Goal: Understand process/instructions: Learn how to perform a task or action

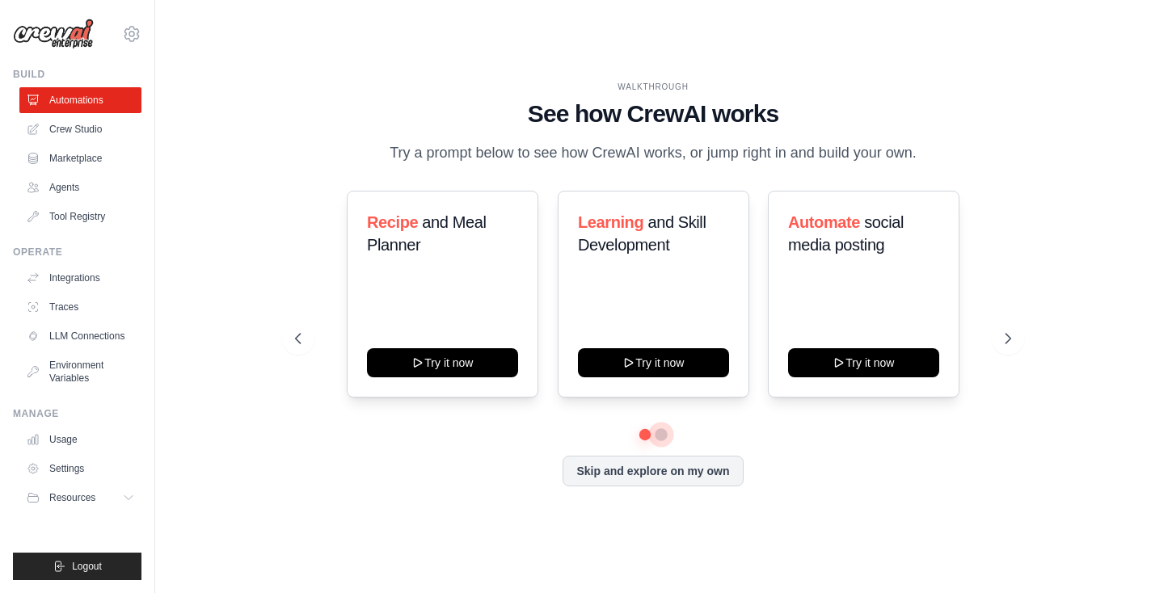
click at [657, 430] on button at bounding box center [661, 435] width 13 height 13
click at [70, 129] on link "Crew Studio" at bounding box center [82, 129] width 122 height 26
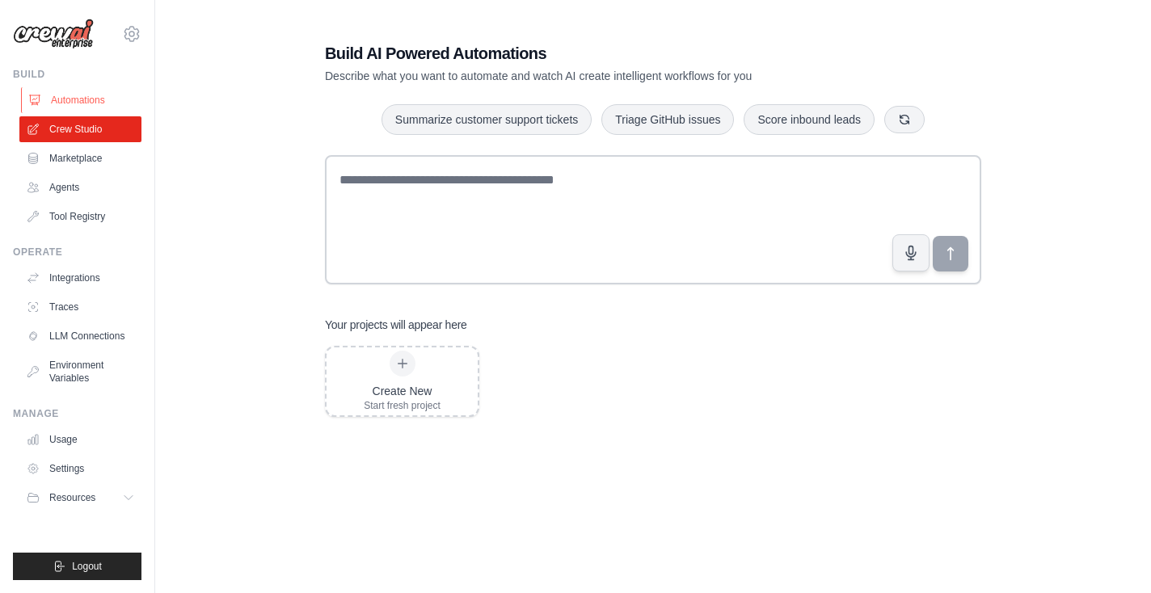
click at [64, 98] on link "Automations" at bounding box center [82, 100] width 122 height 26
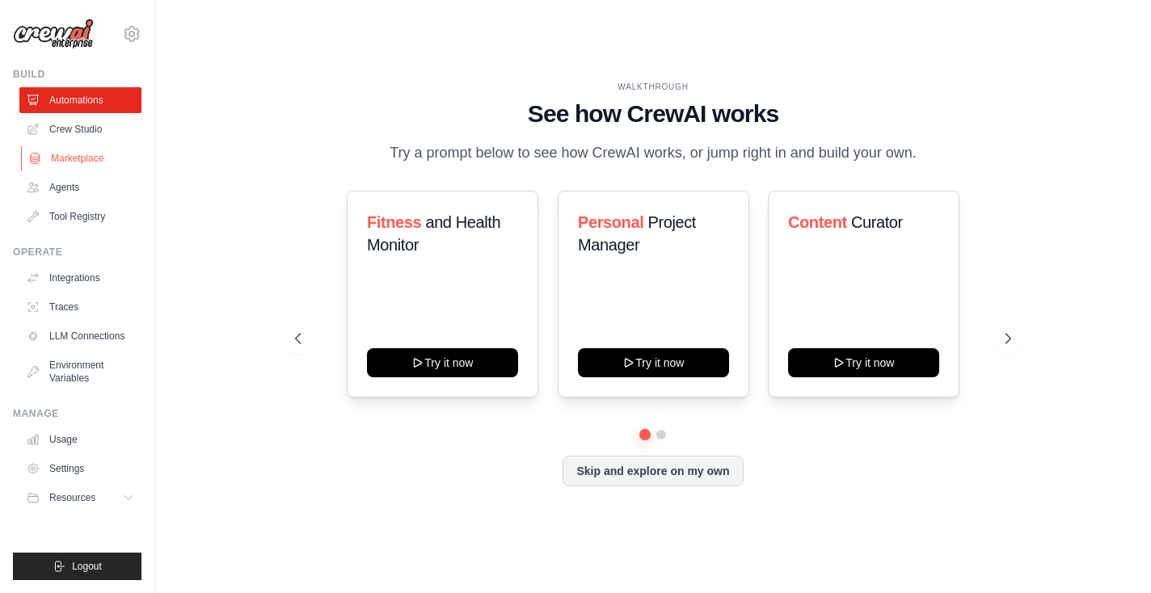
click at [61, 163] on link "Marketplace" at bounding box center [82, 159] width 122 height 26
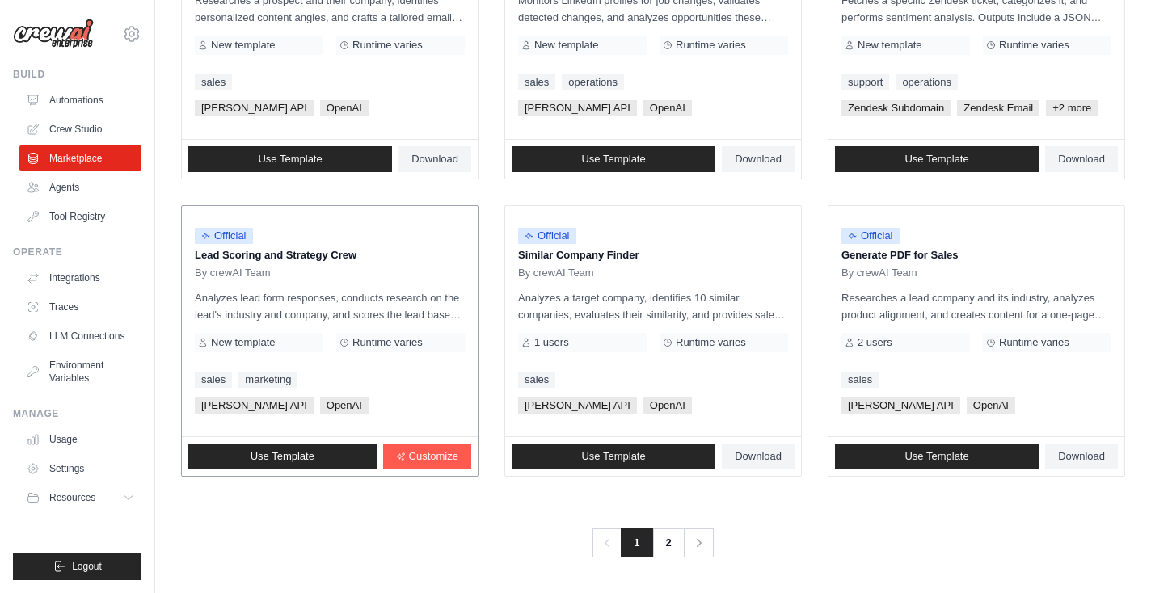
scroll to position [902, 0]
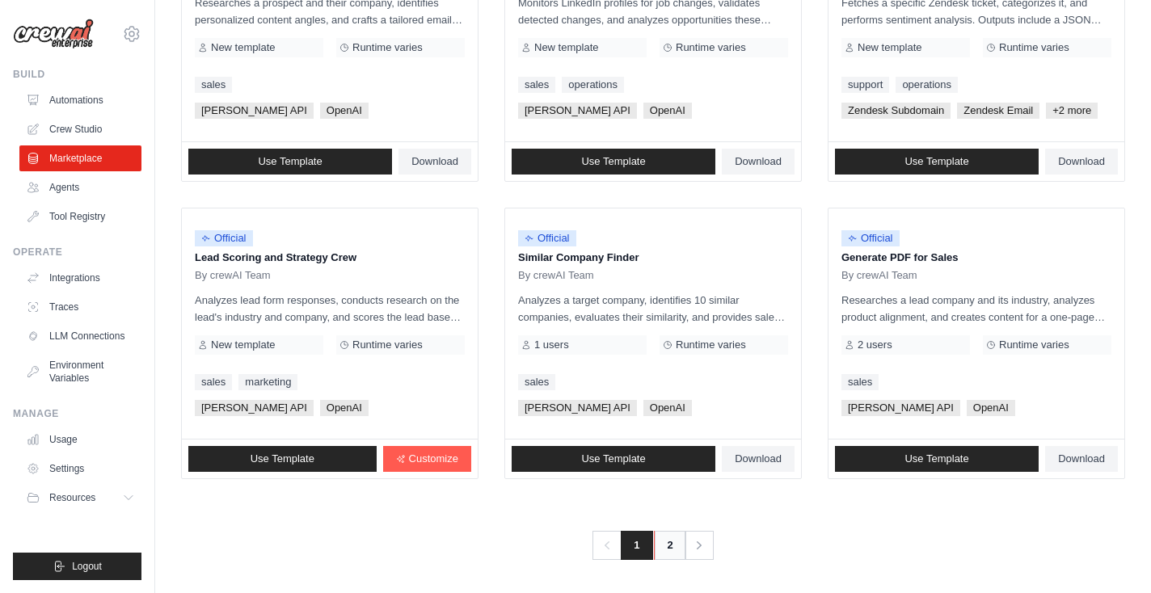
click at [667, 544] on link "2" at bounding box center [670, 545] width 32 height 29
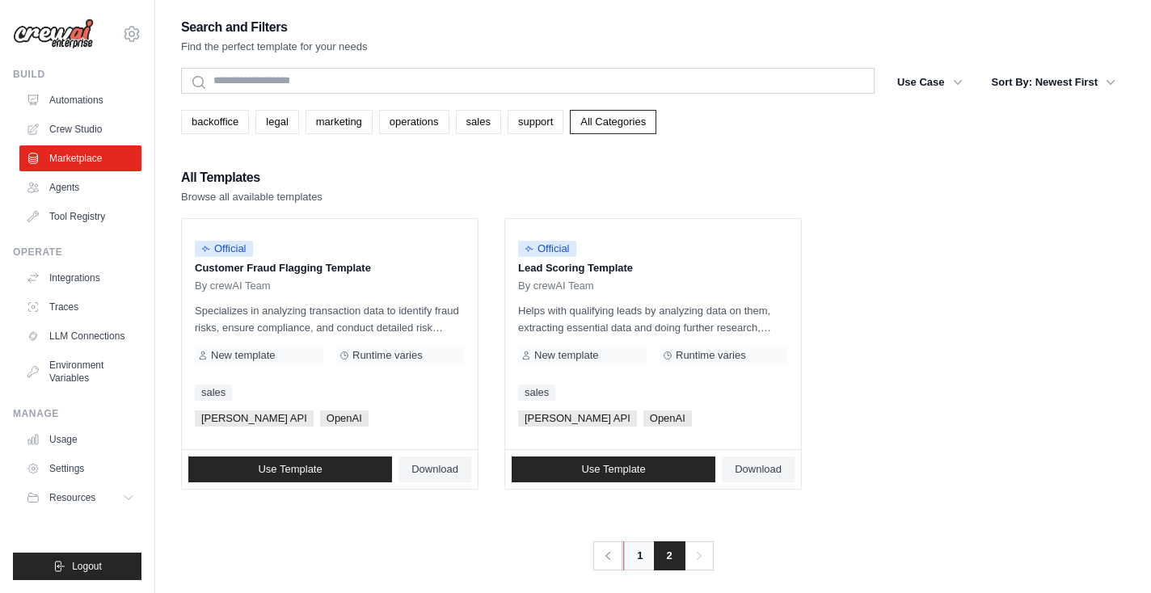
click at [643, 552] on link "1" at bounding box center [639, 556] width 32 height 29
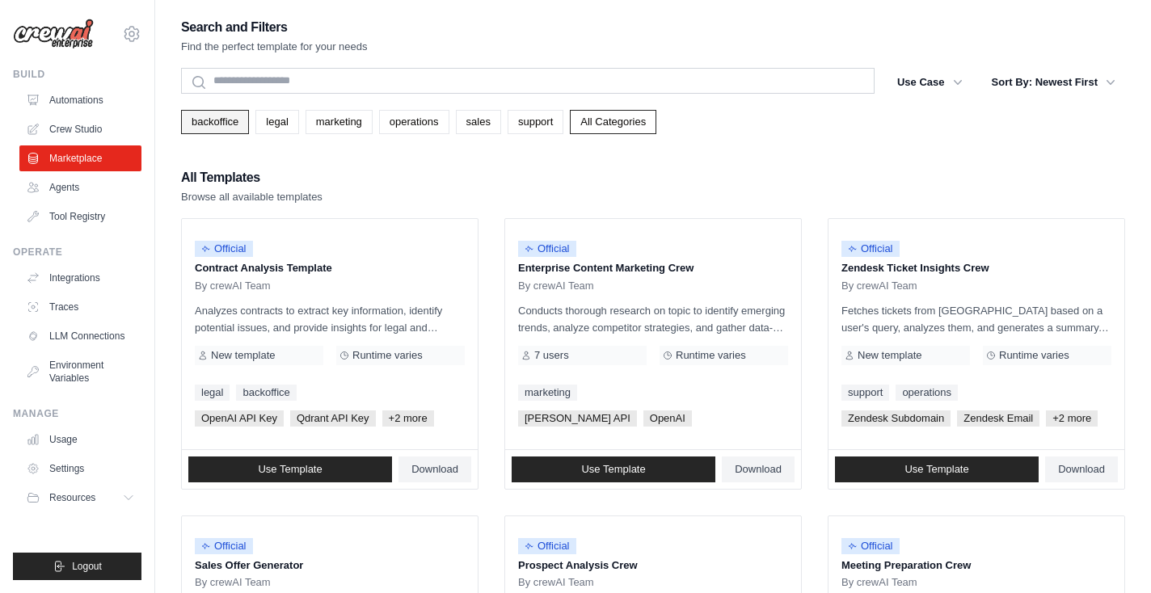
click at [209, 131] on link "backoffice" at bounding box center [215, 122] width 68 height 24
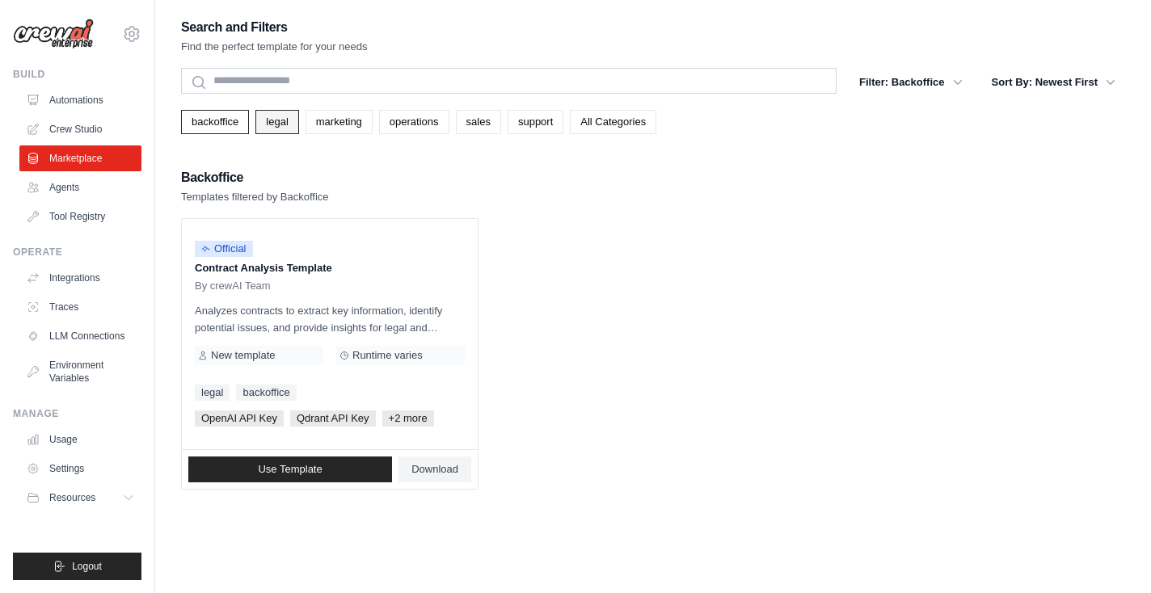
click at [272, 117] on link "legal" at bounding box center [276, 122] width 43 height 24
click at [345, 121] on link "marketing" at bounding box center [339, 122] width 67 height 24
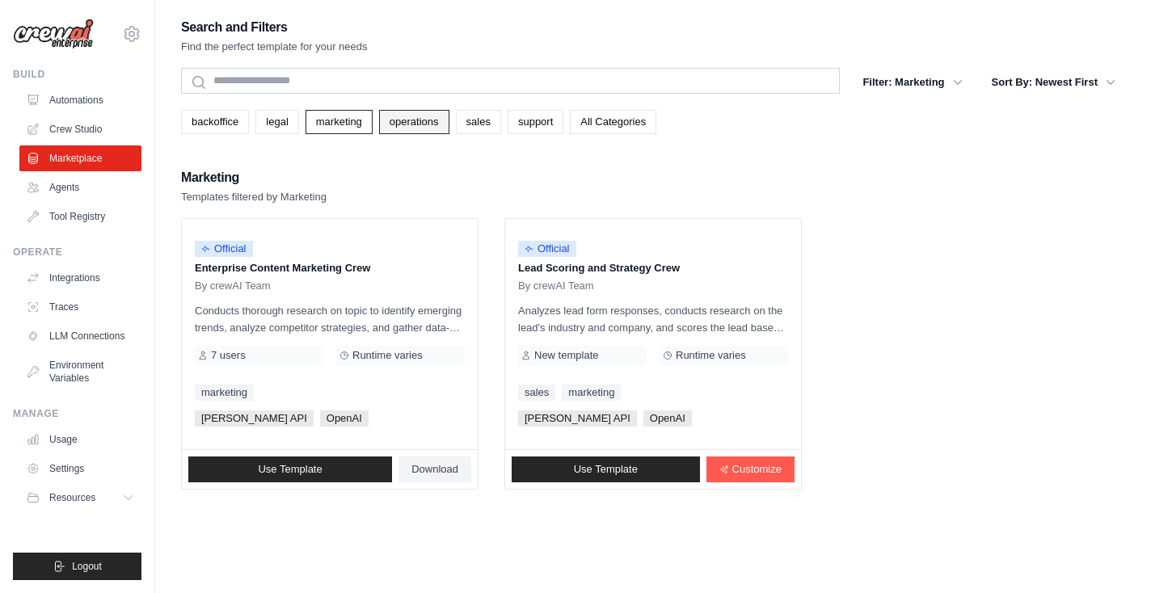
click at [421, 125] on link "operations" at bounding box center [414, 122] width 70 height 24
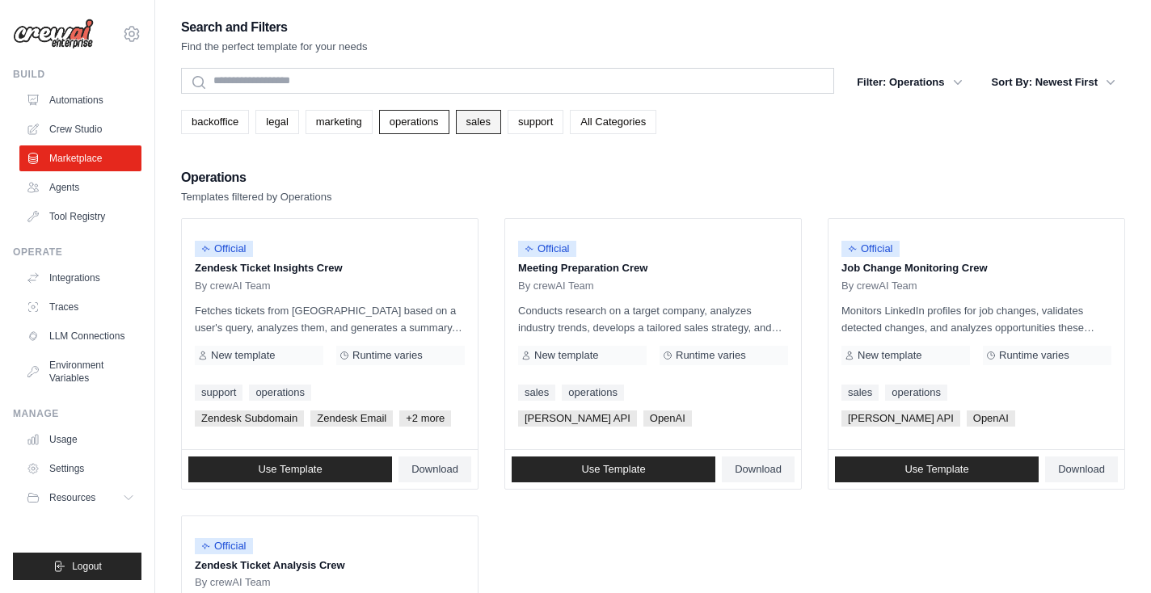
click at [471, 123] on link "sales" at bounding box center [478, 122] width 45 height 24
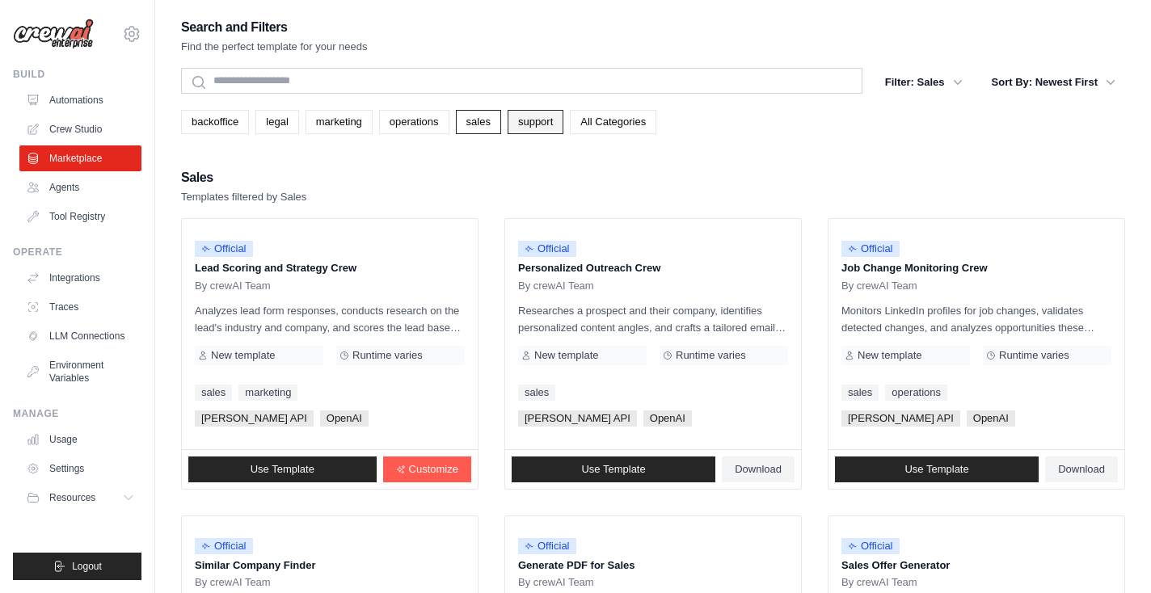
click at [548, 121] on link "support" at bounding box center [536, 122] width 56 height 24
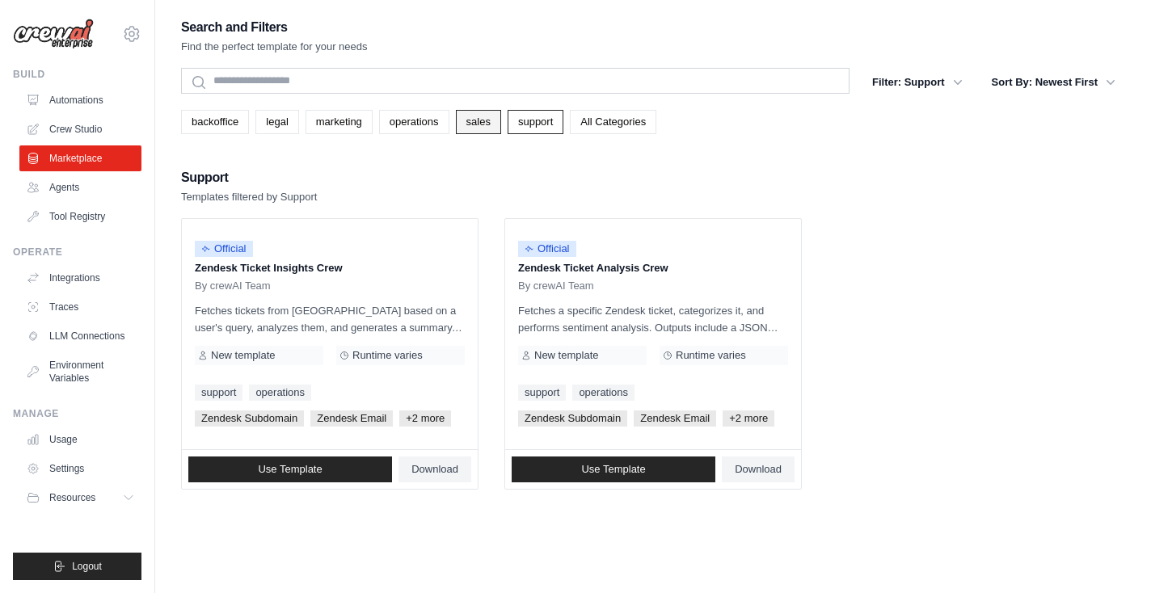
click at [475, 128] on link "sales" at bounding box center [478, 122] width 45 height 24
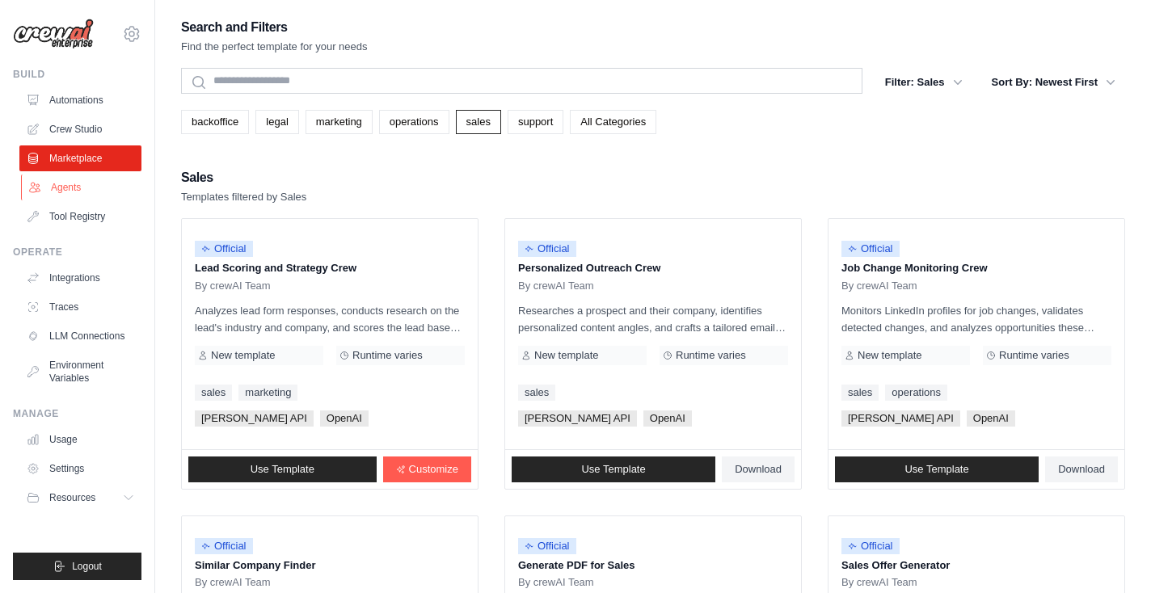
click at [43, 192] on link "Agents" at bounding box center [82, 188] width 122 height 26
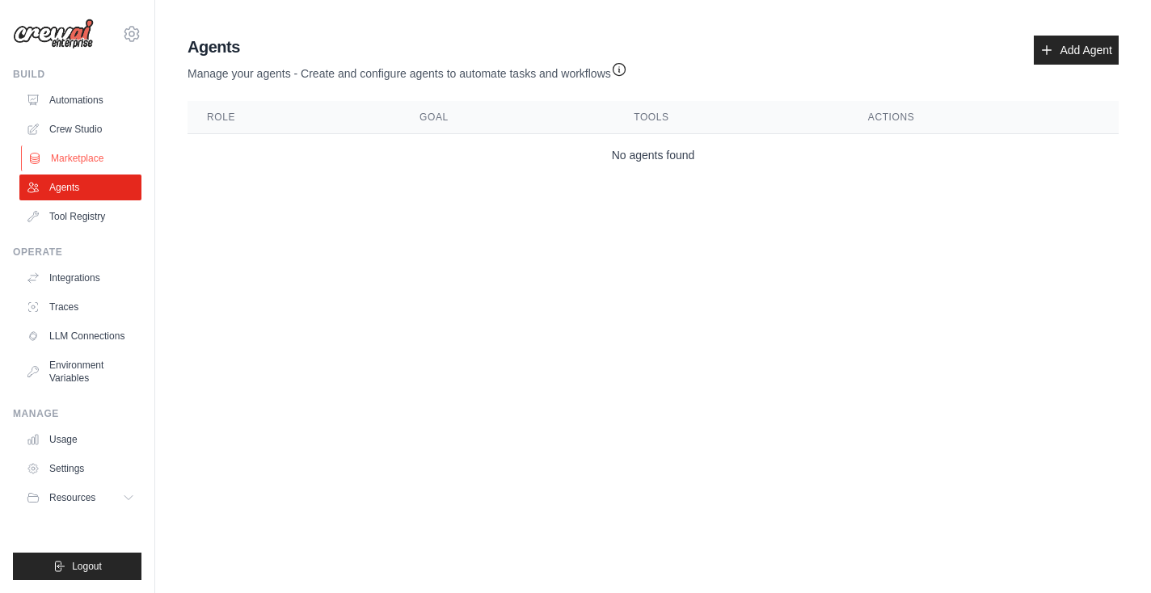
click at [61, 154] on link "Marketplace" at bounding box center [82, 159] width 122 height 26
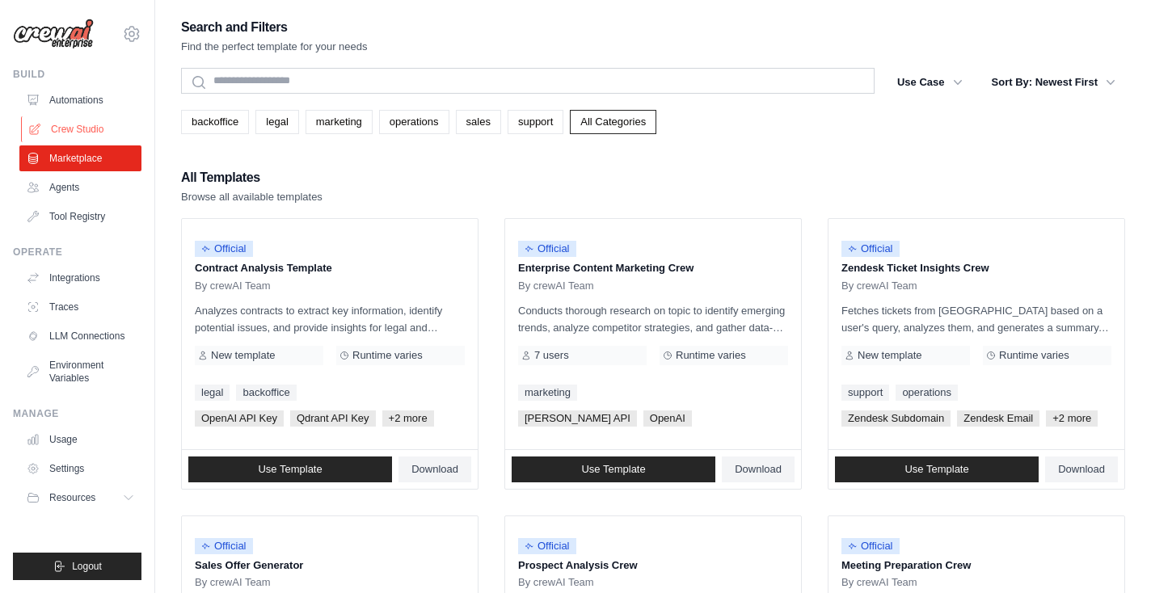
click at [73, 129] on link "Crew Studio" at bounding box center [82, 129] width 122 height 26
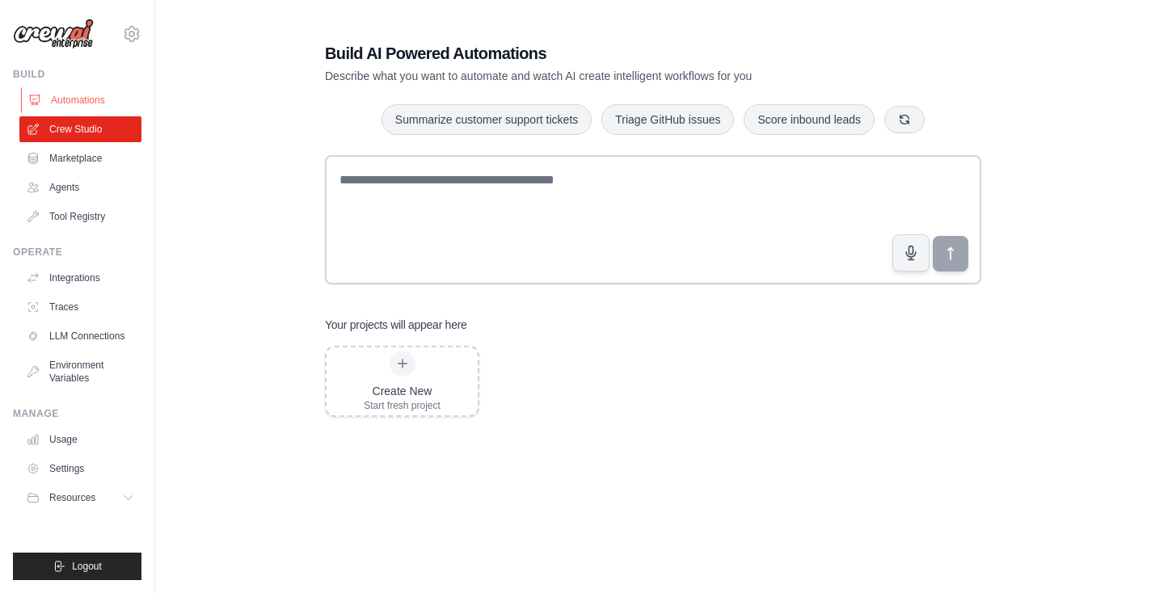
click at [91, 97] on link "Automations" at bounding box center [82, 100] width 122 height 26
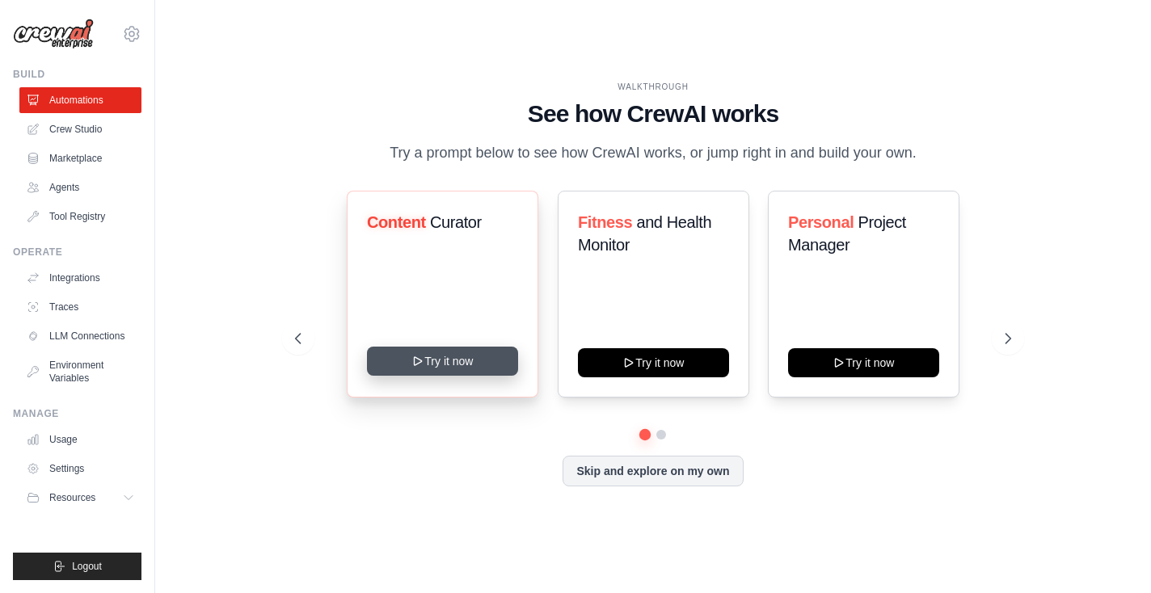
click at [450, 365] on button "Try it now" at bounding box center [442, 361] width 151 height 29
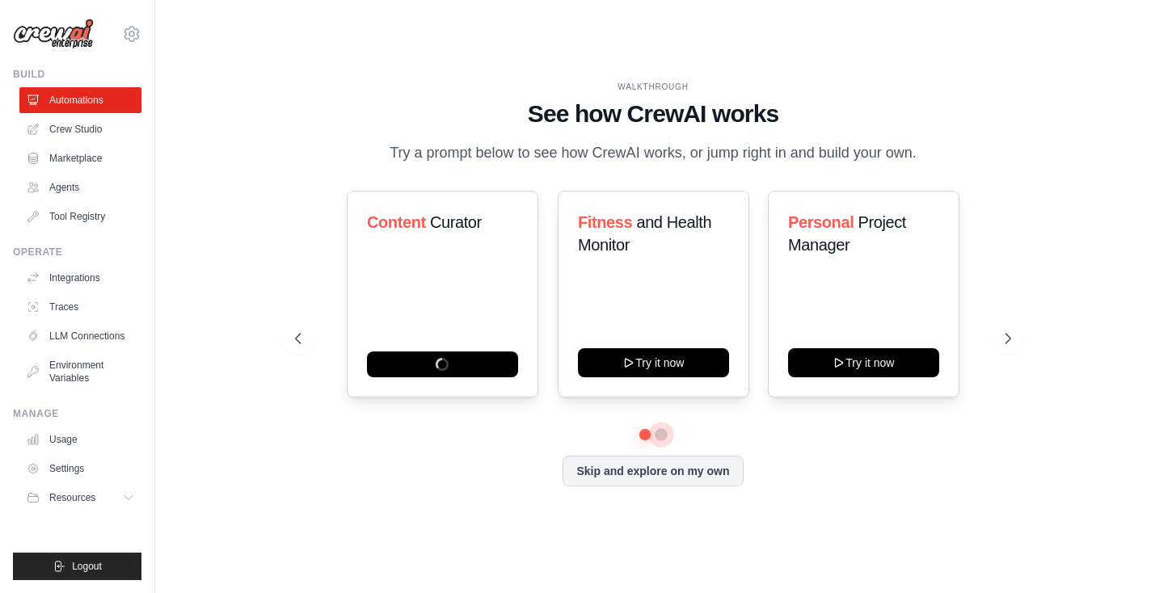
click at [664, 435] on button at bounding box center [661, 435] width 13 height 13
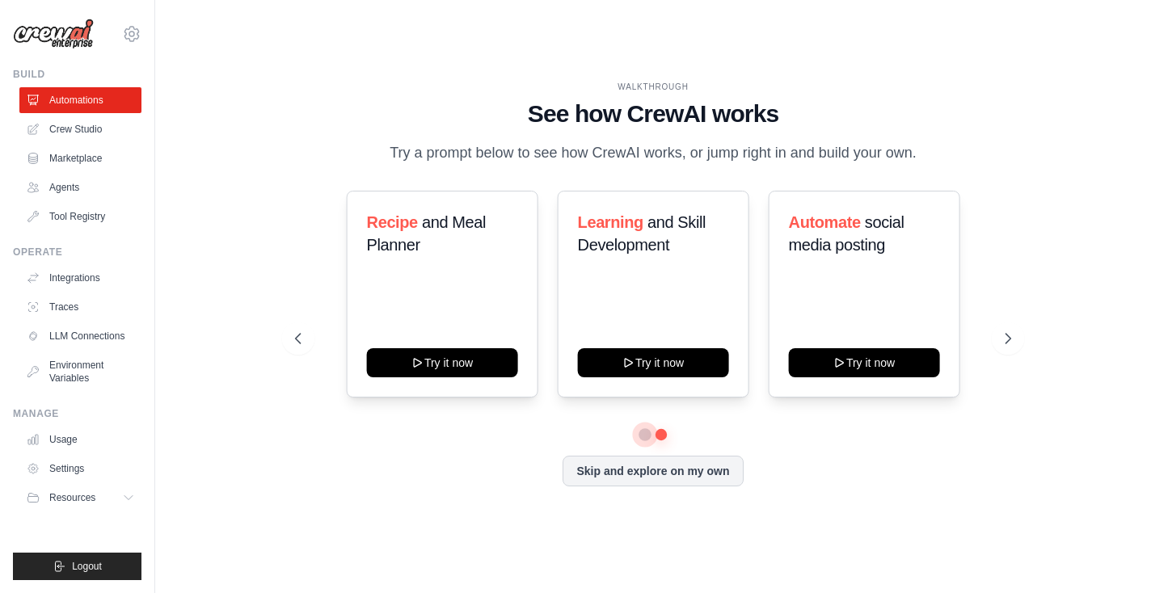
click at [646, 433] on button at bounding box center [645, 434] width 11 height 11
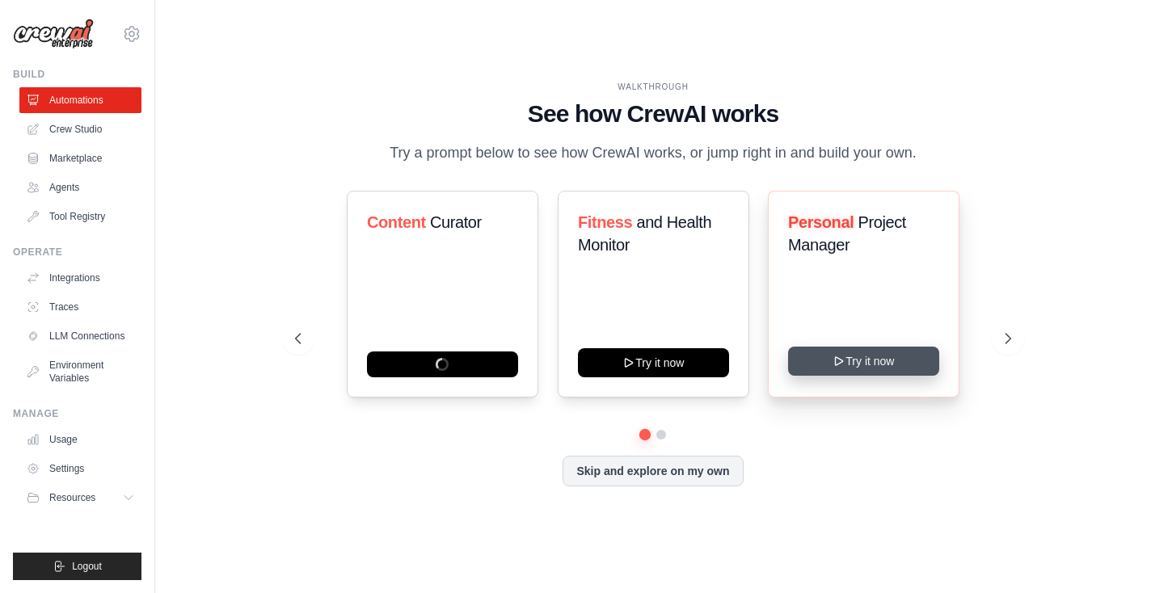
click at [853, 369] on button "Try it now" at bounding box center [863, 361] width 151 height 29
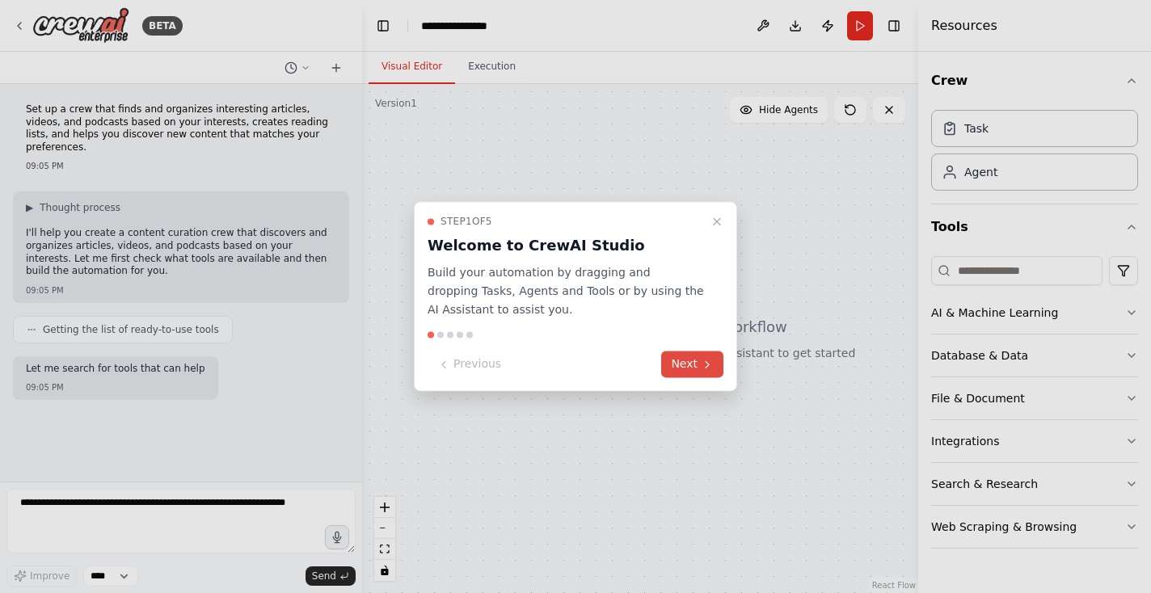
click at [682, 355] on button "Next" at bounding box center [692, 365] width 62 height 27
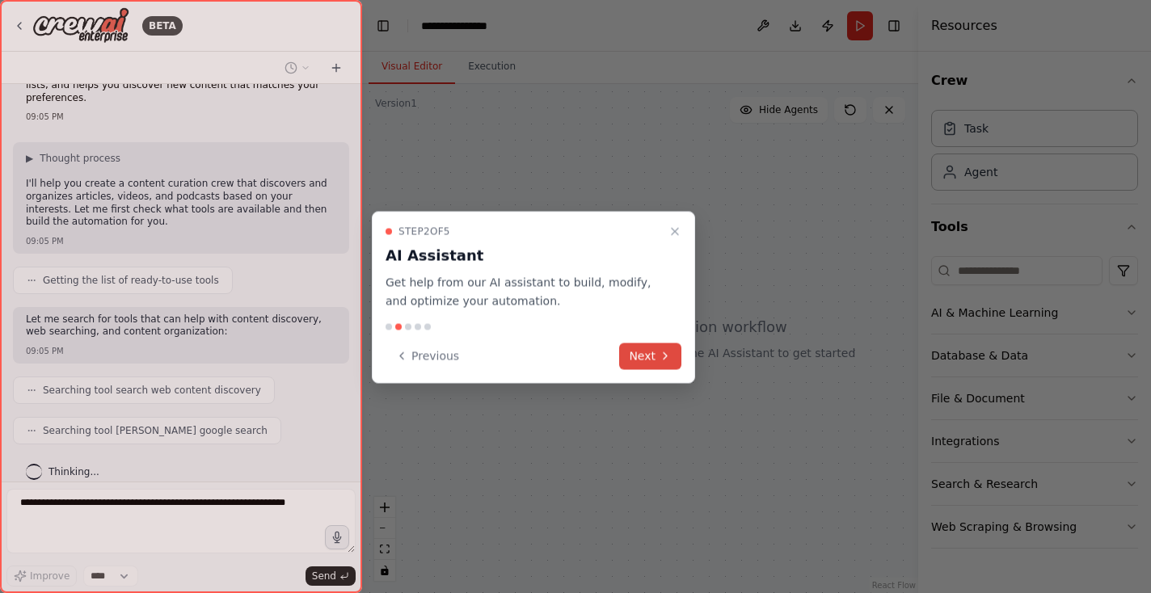
scroll to position [90, 0]
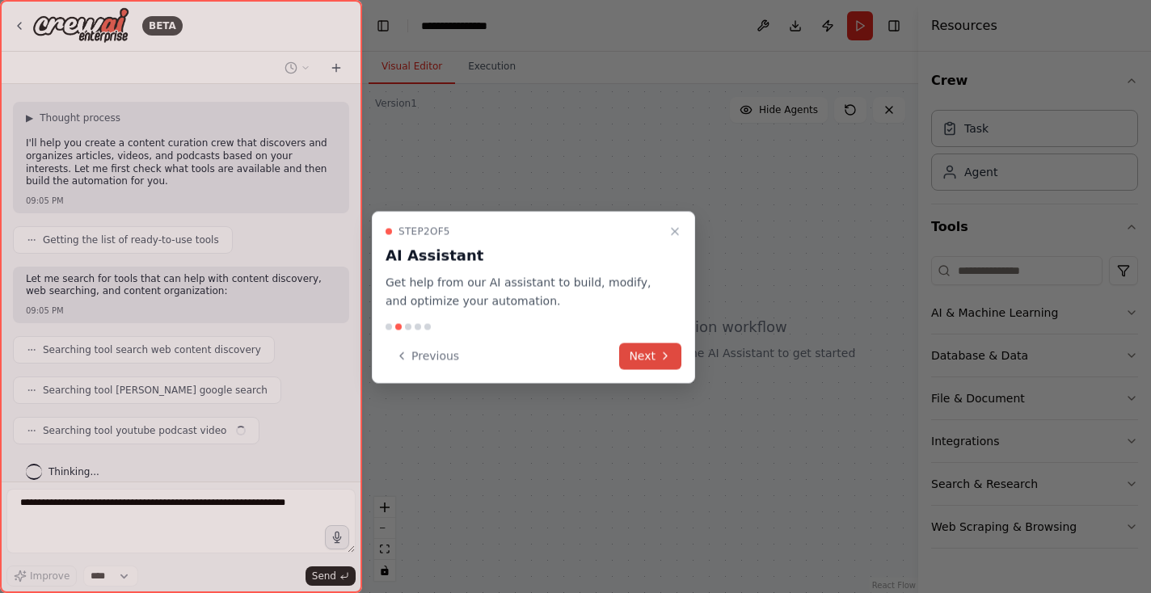
click at [660, 353] on icon at bounding box center [665, 356] width 13 height 13
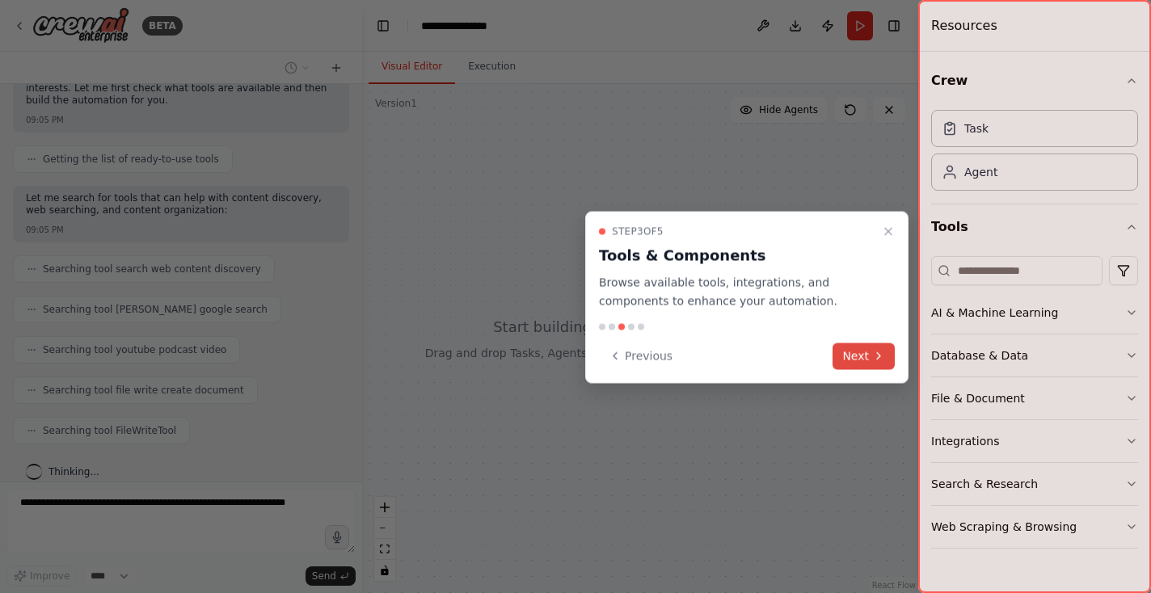
scroll to position [211, 0]
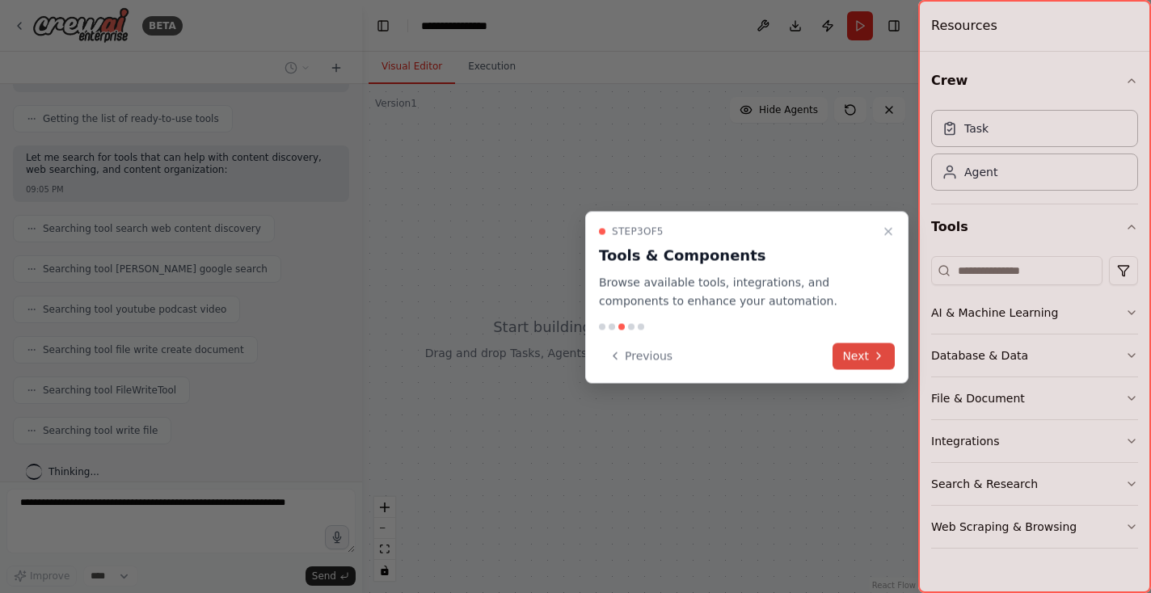
click at [870, 351] on button "Next" at bounding box center [864, 356] width 62 height 27
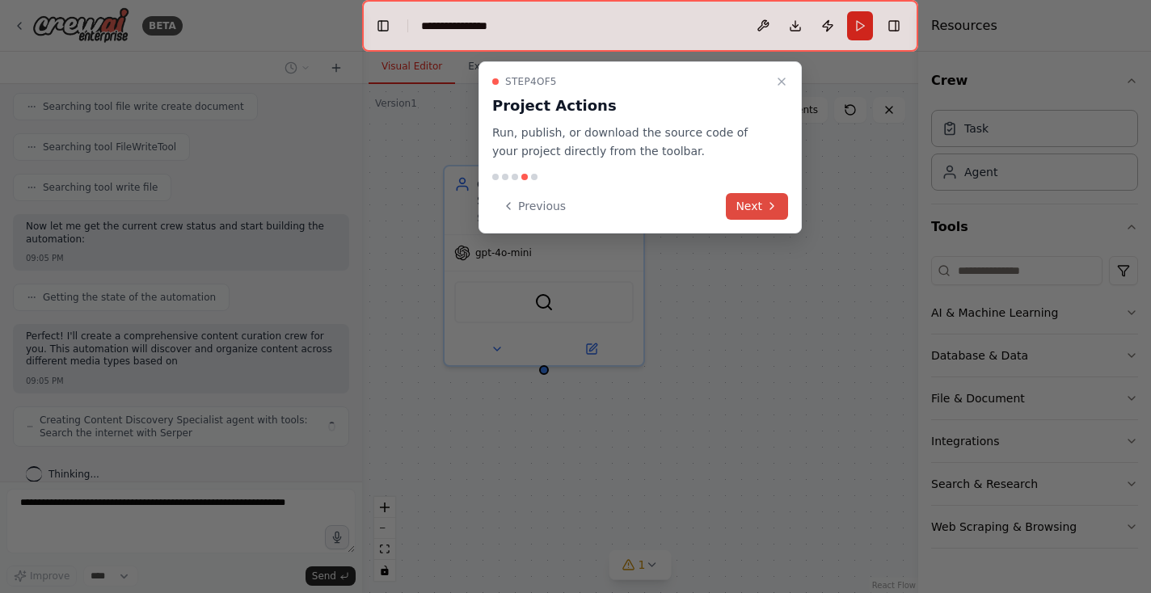
scroll to position [470, 0]
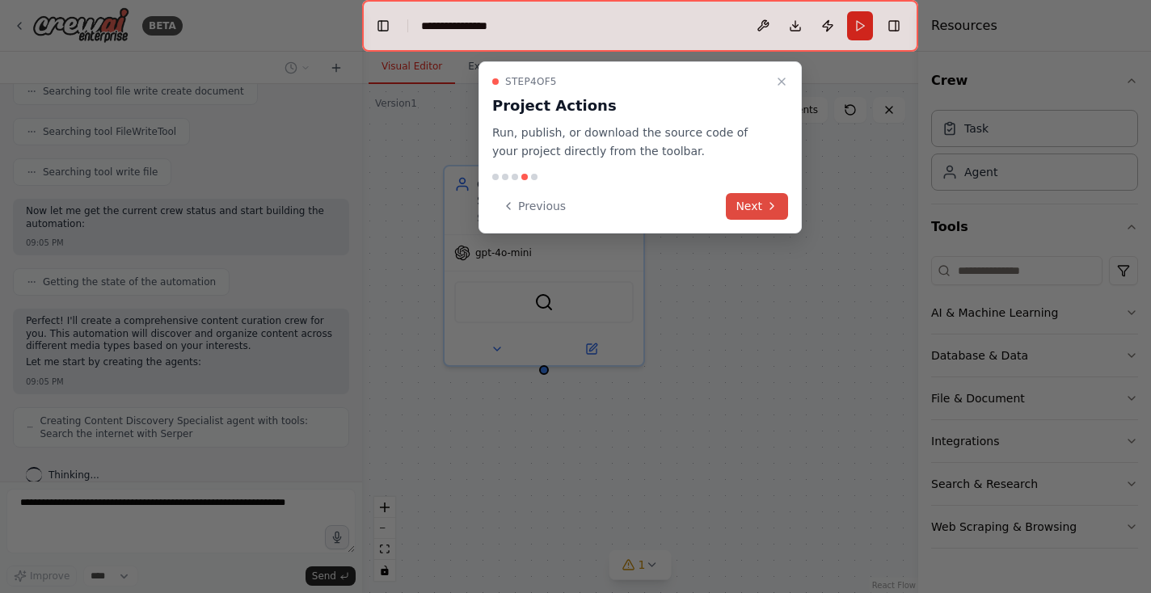
click at [760, 201] on button "Next" at bounding box center [757, 206] width 62 height 27
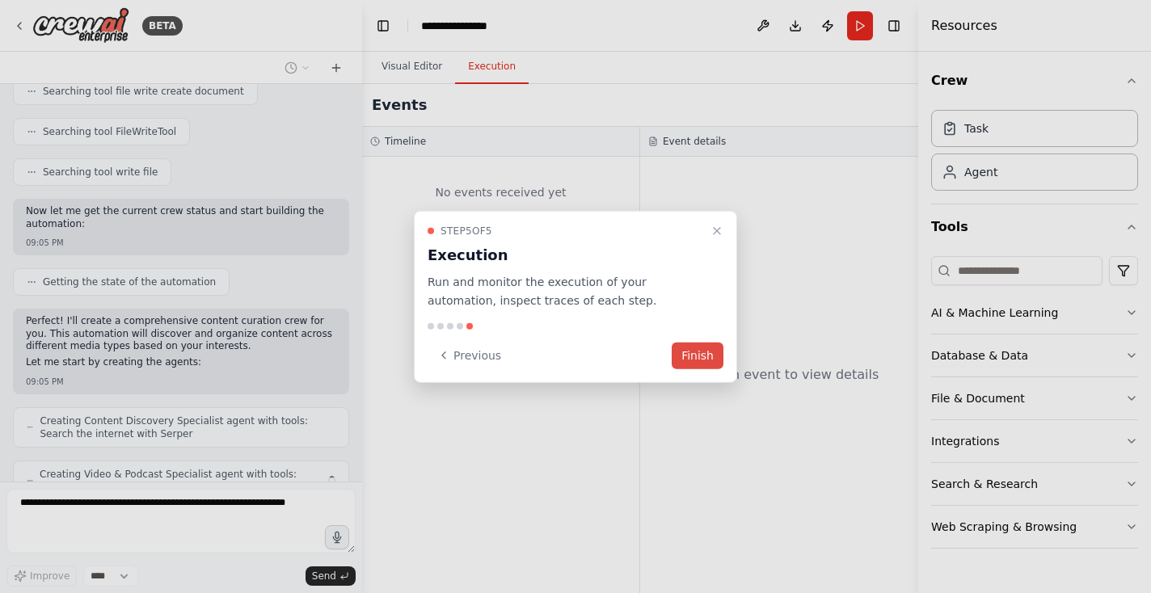
scroll to position [523, 0]
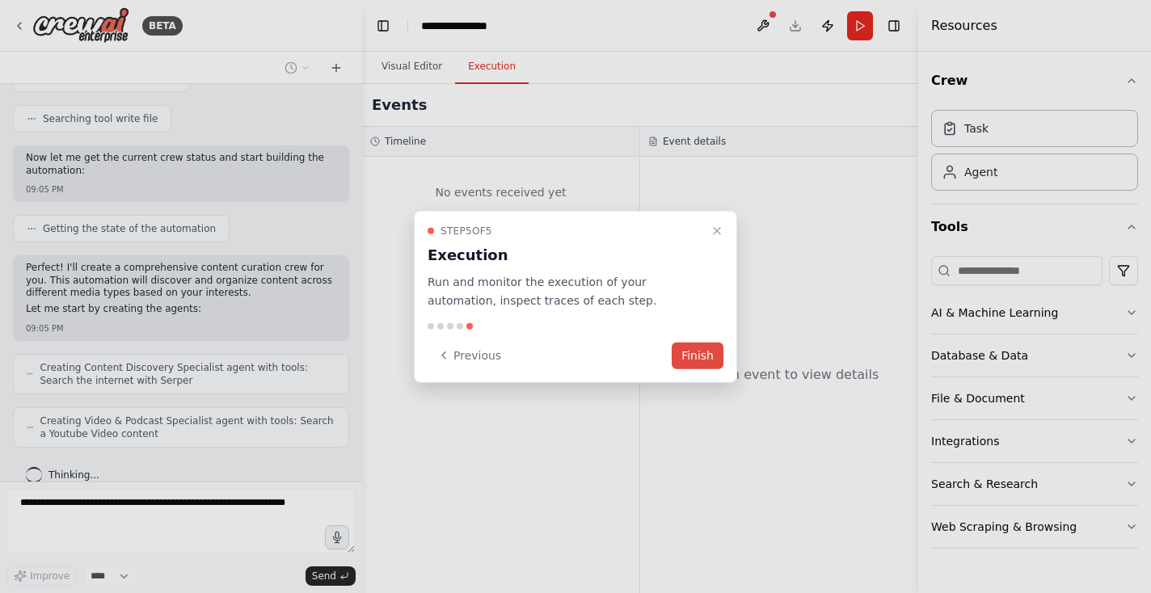
click at [691, 357] on button "Finish" at bounding box center [698, 355] width 52 height 27
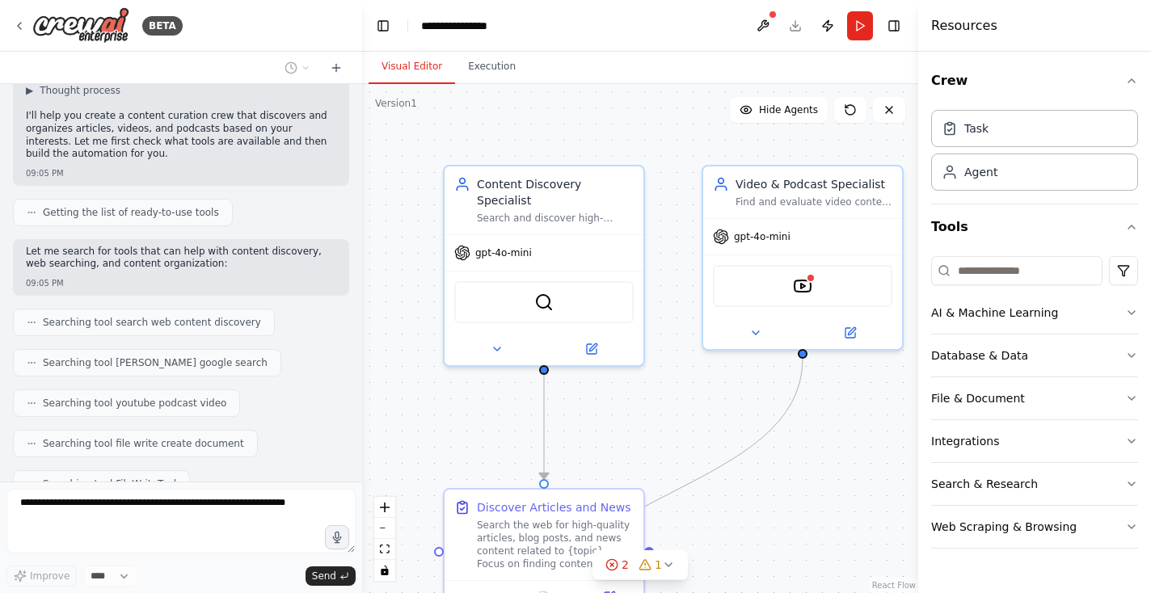
scroll to position [116, 0]
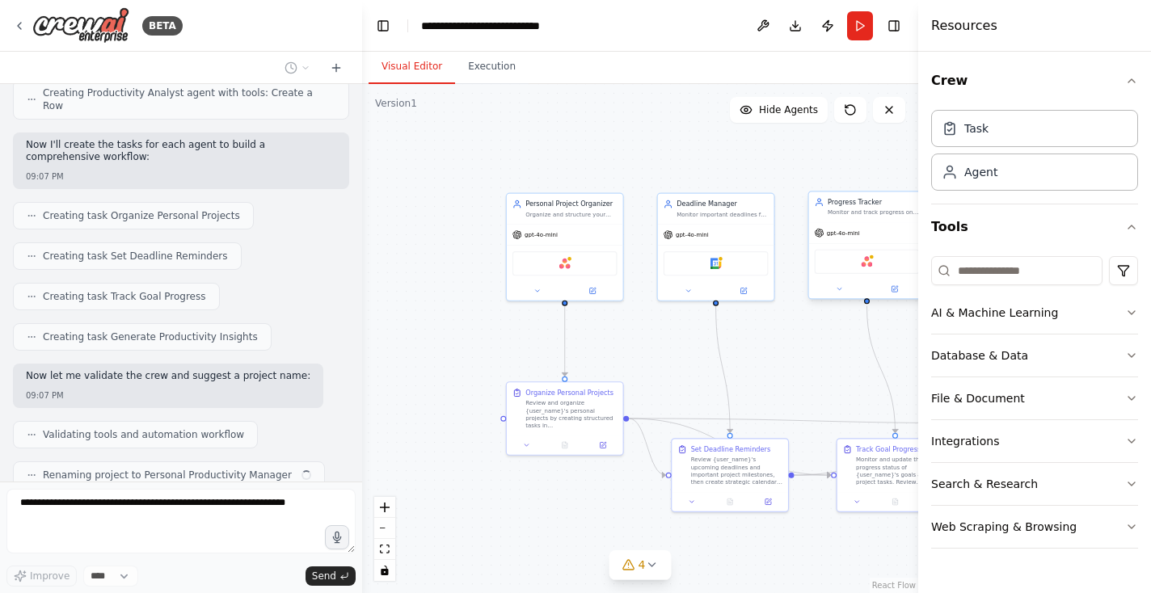
scroll to position [725, 0]
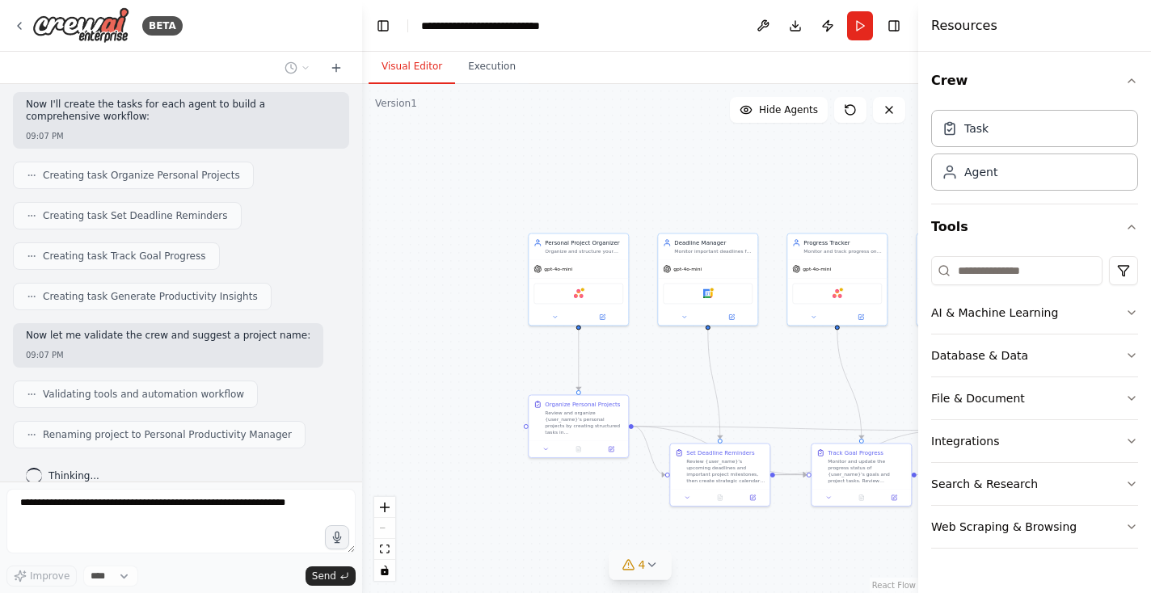
click at [647, 560] on icon at bounding box center [651, 565] width 13 height 13
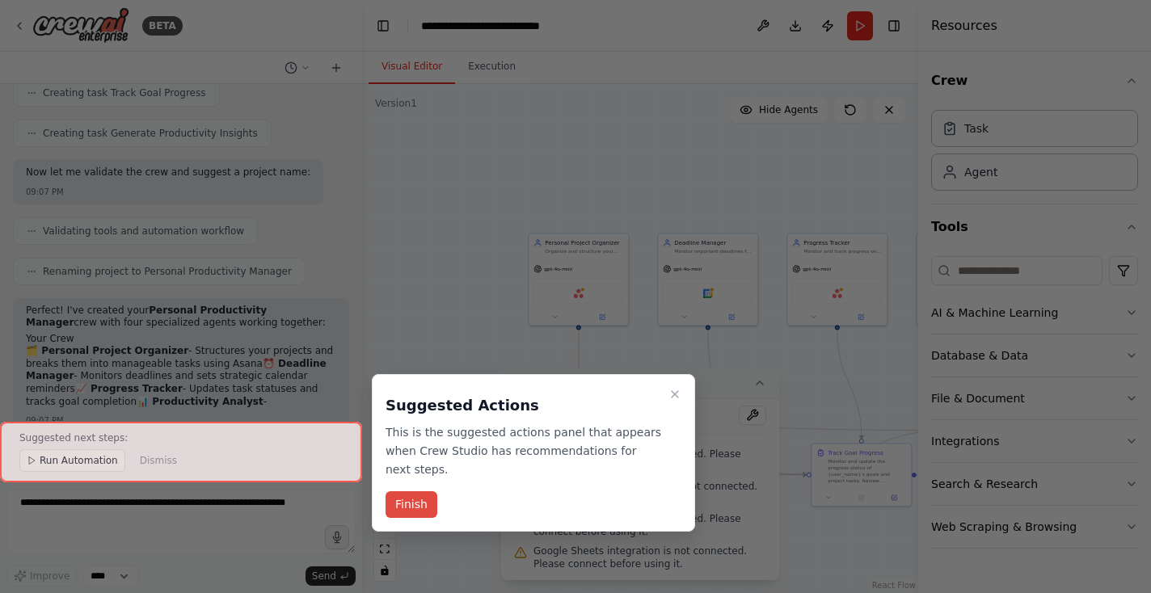
click at [417, 502] on button "Finish" at bounding box center [412, 505] width 52 height 27
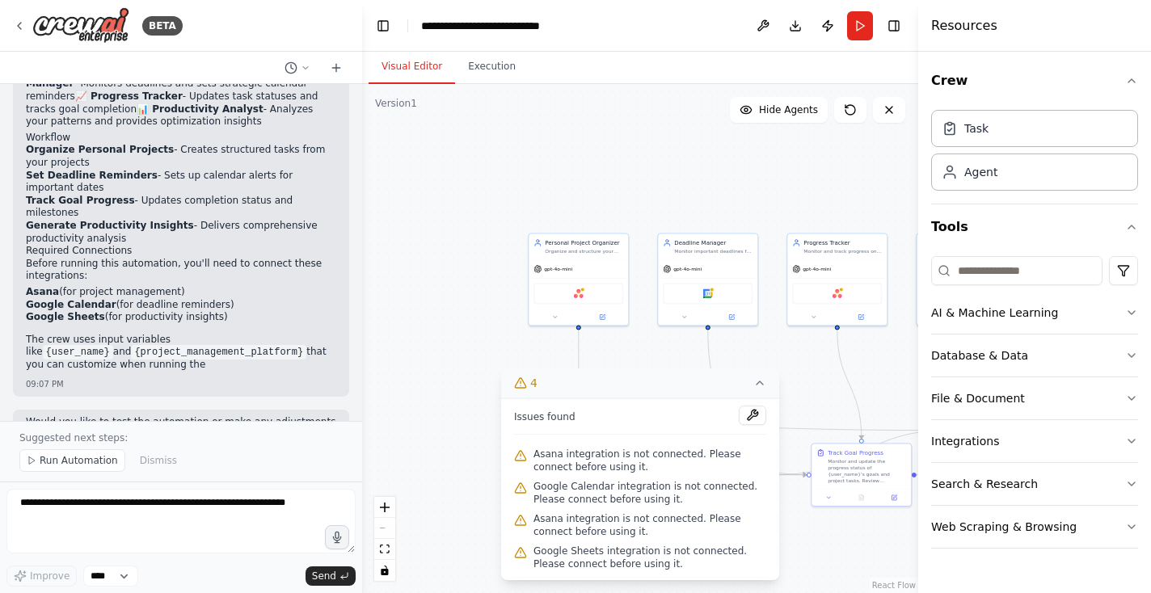
scroll to position [1193, 0]
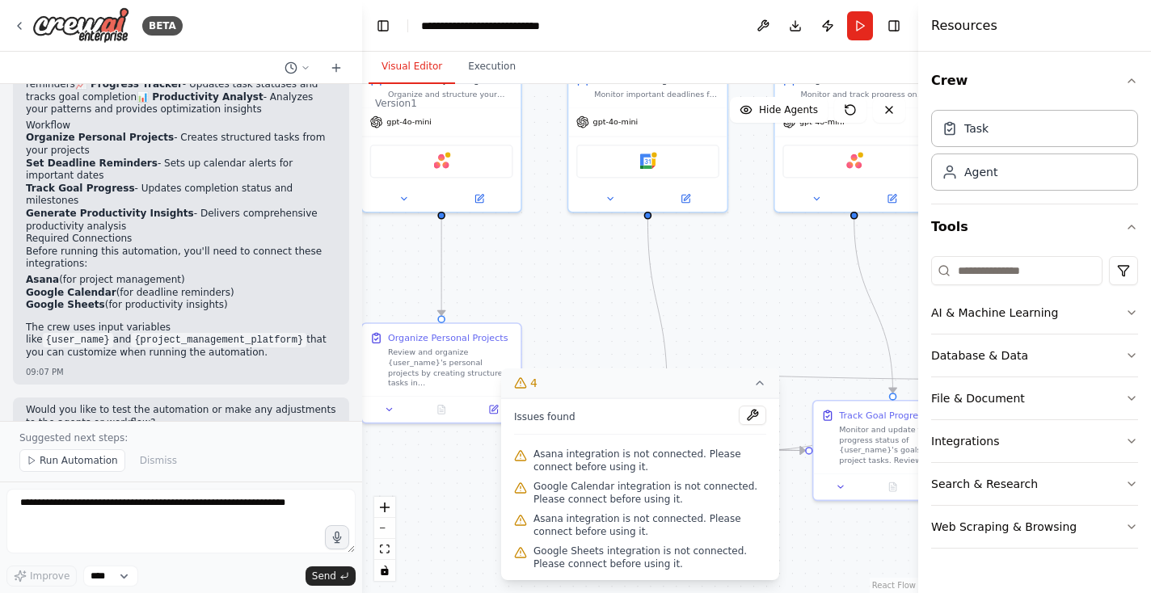
click at [758, 383] on icon at bounding box center [760, 383] width 13 height 13
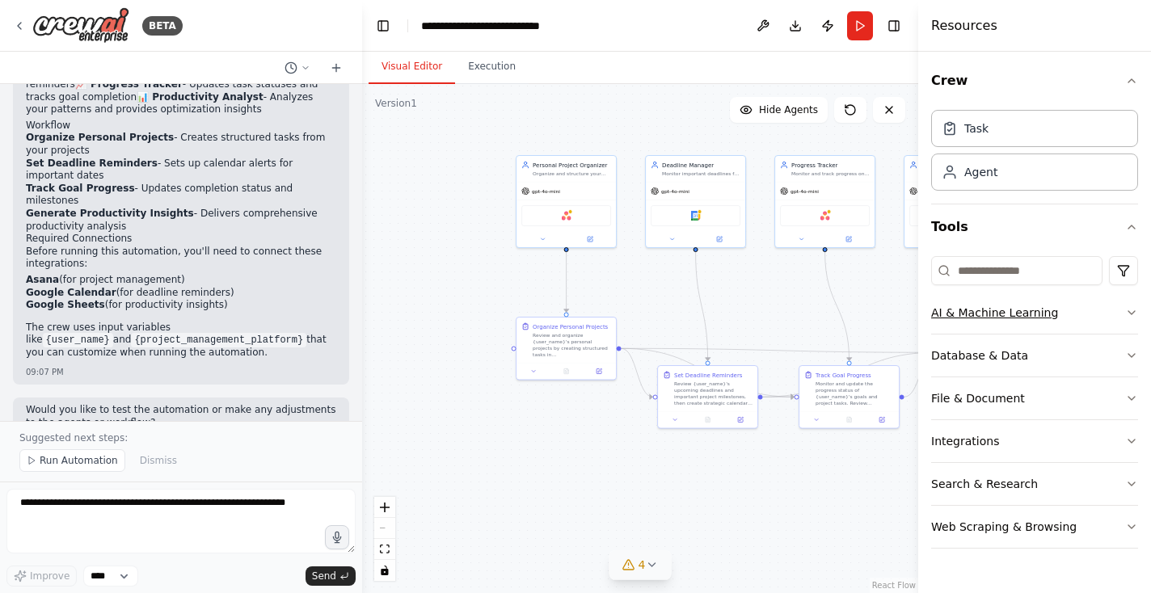
click at [1134, 309] on icon "button" at bounding box center [1131, 312] width 13 height 13
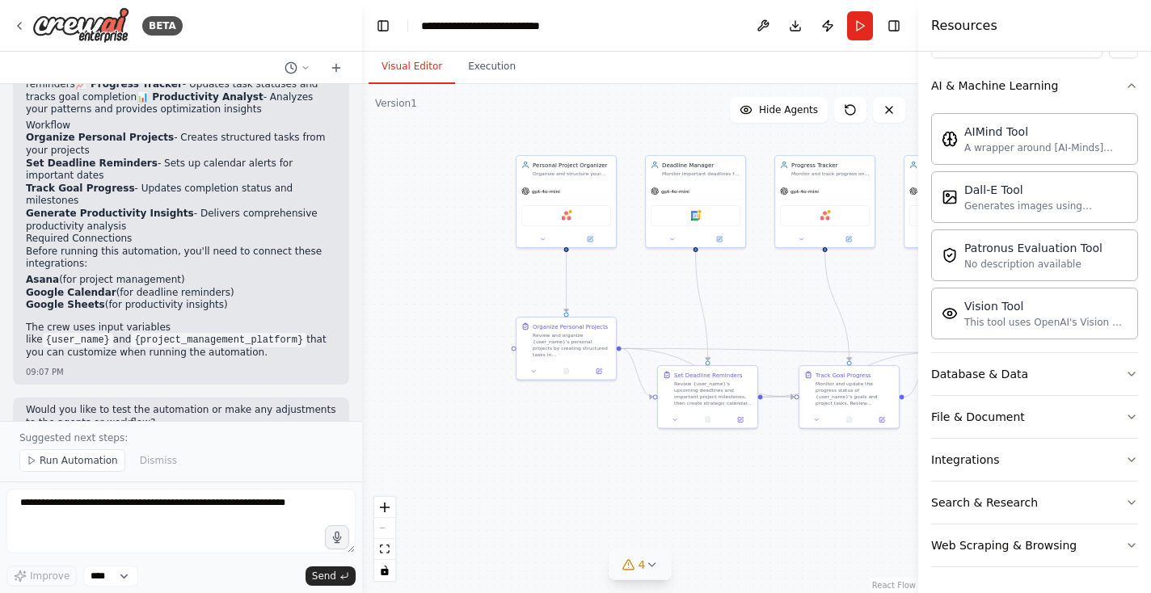
scroll to position [227, 0]
click at [1134, 374] on icon "button" at bounding box center [1131, 374] width 13 height 13
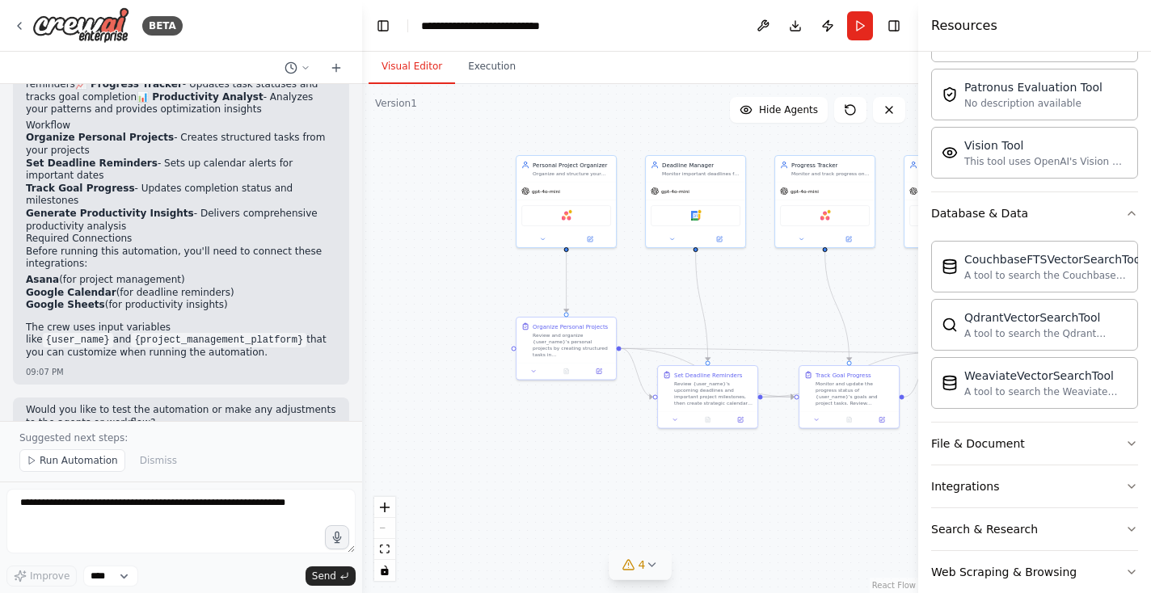
scroll to position [412, 0]
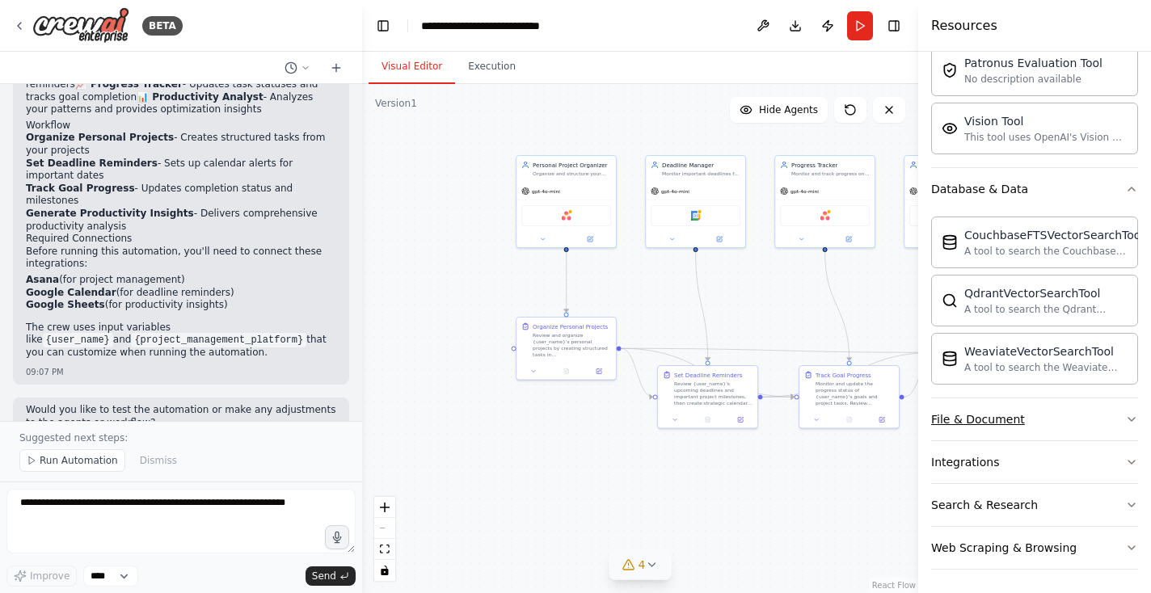
click at [1126, 418] on icon "button" at bounding box center [1131, 419] width 13 height 13
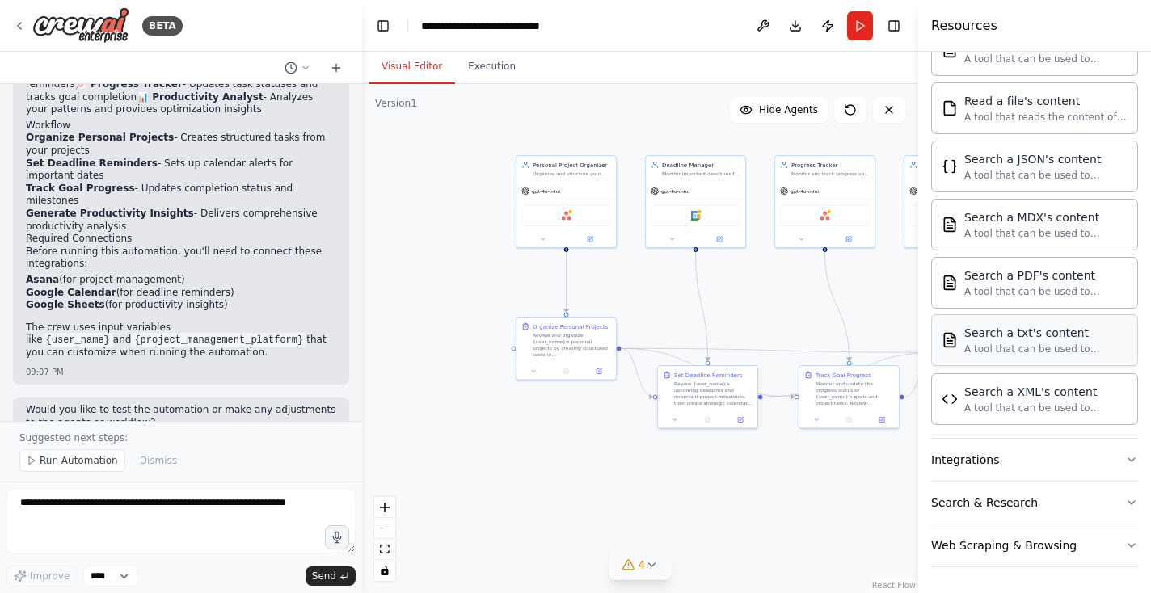
scroll to position [893, 0]
click at [1129, 458] on icon "button" at bounding box center [1131, 460] width 13 height 13
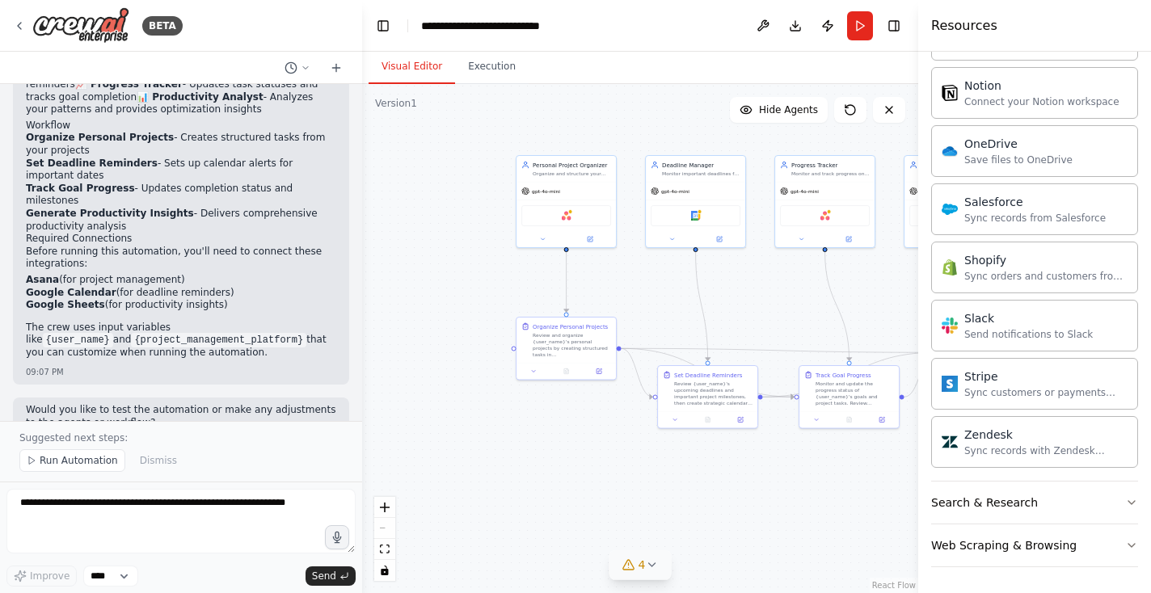
scroll to position [2129, 0]
click at [1117, 497] on button "Search & Research" at bounding box center [1034, 503] width 207 height 42
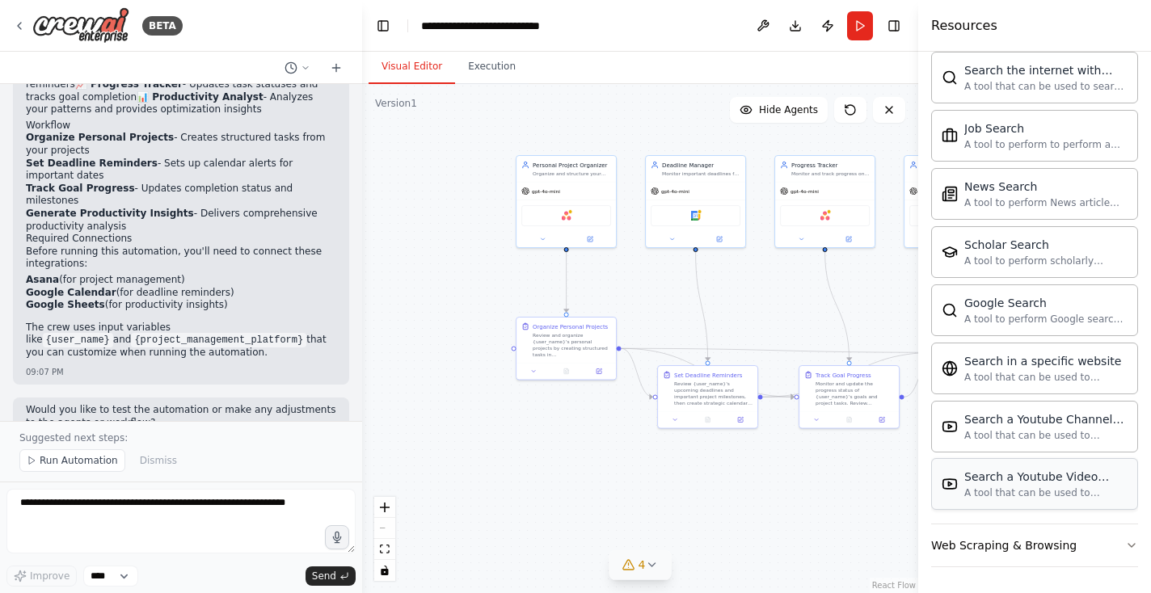
scroll to position [2957, 0]
click at [1057, 549] on div "Web Scraping & Browsing" at bounding box center [1004, 546] width 146 height 16
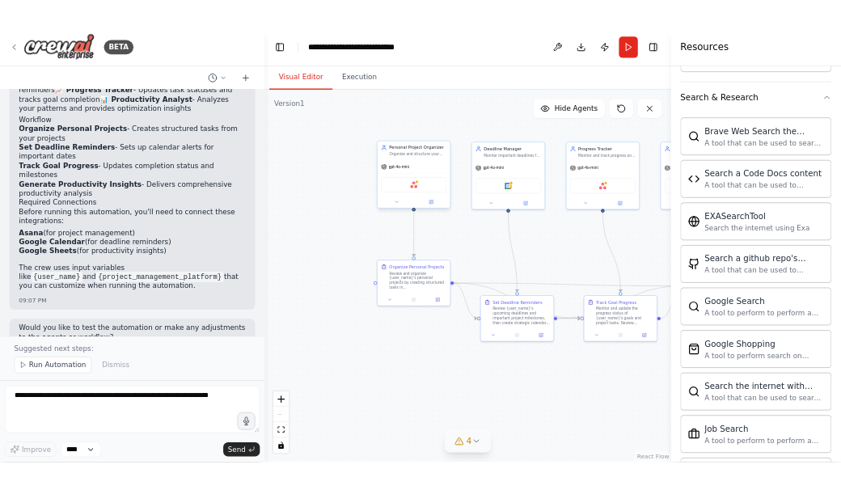
scroll to position [2324, 0]
